Goal: Information Seeking & Learning: Learn about a topic

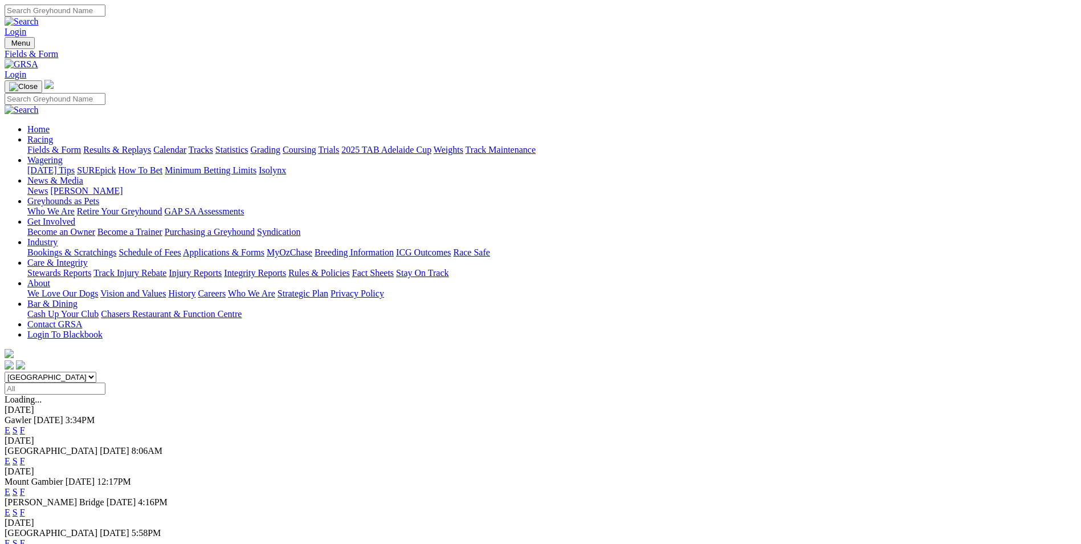
click at [151, 145] on link "Results & Replays" at bounding box center [117, 150] width 68 height 10
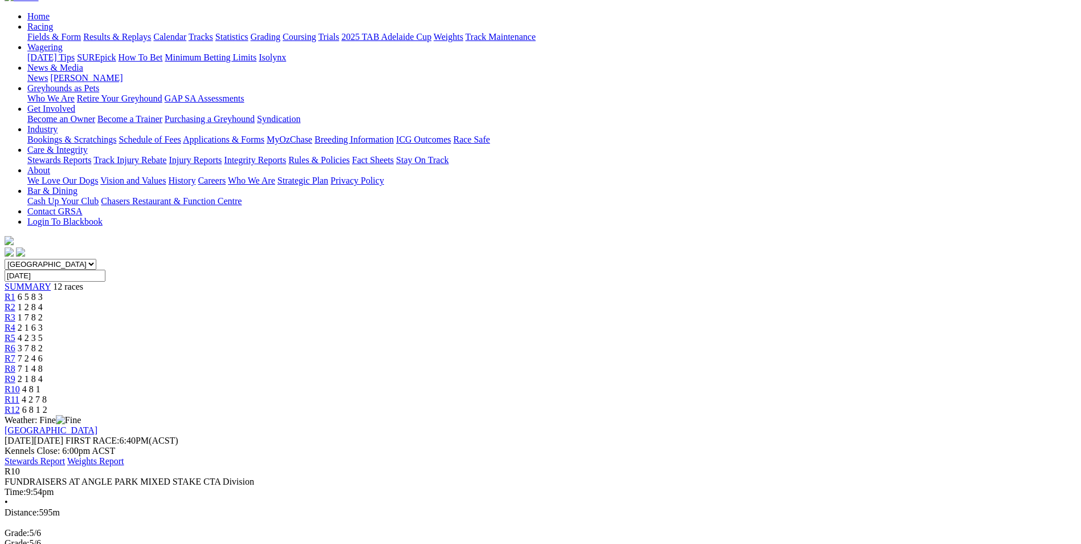
scroll to position [114, 0]
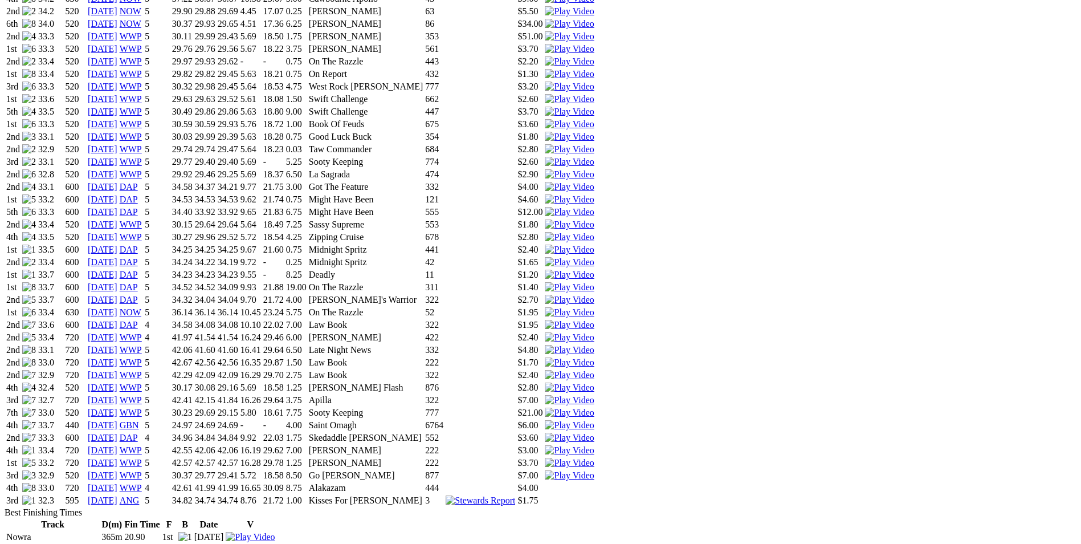
scroll to position [912, 0]
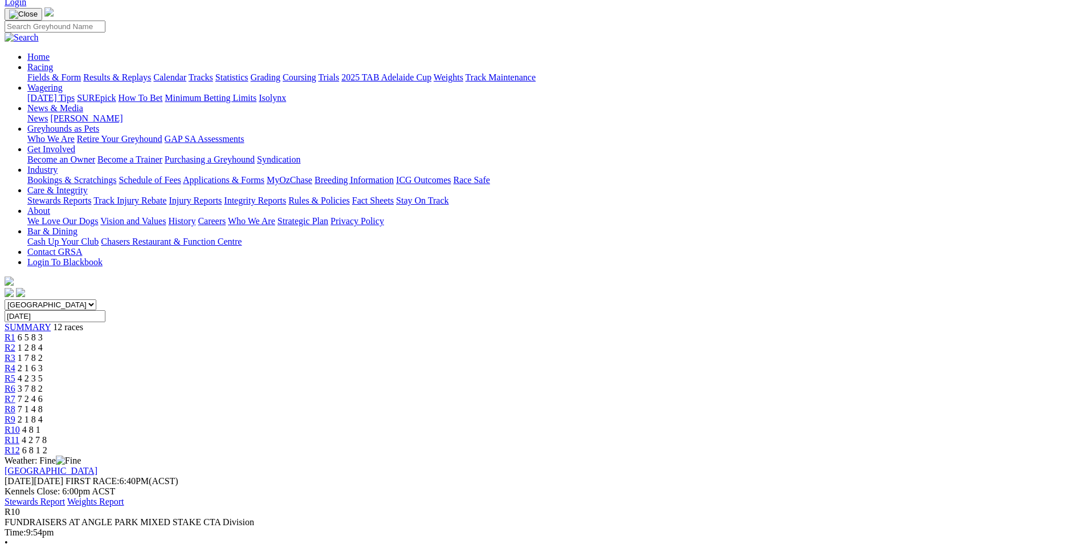
scroll to position [114, 0]
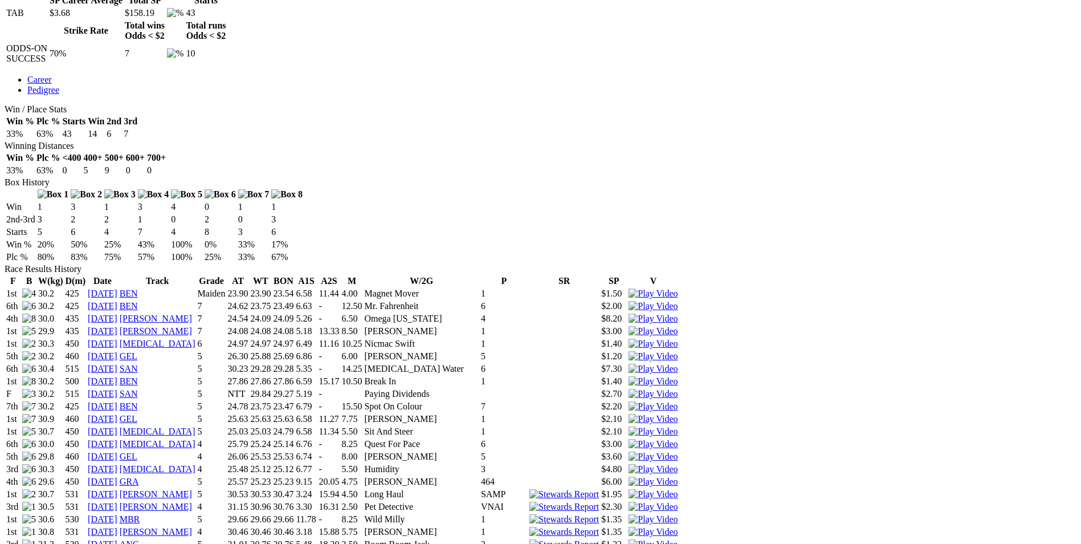
scroll to position [684, 0]
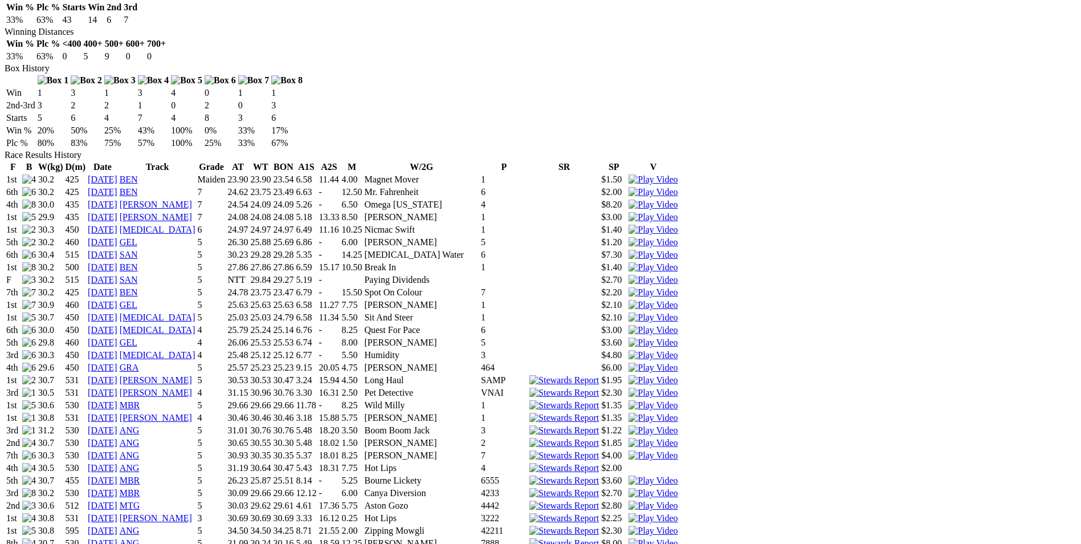
click at [678, 400] on img at bounding box center [653, 405] width 49 height 10
